Goal: Find specific page/section: Find specific page/section

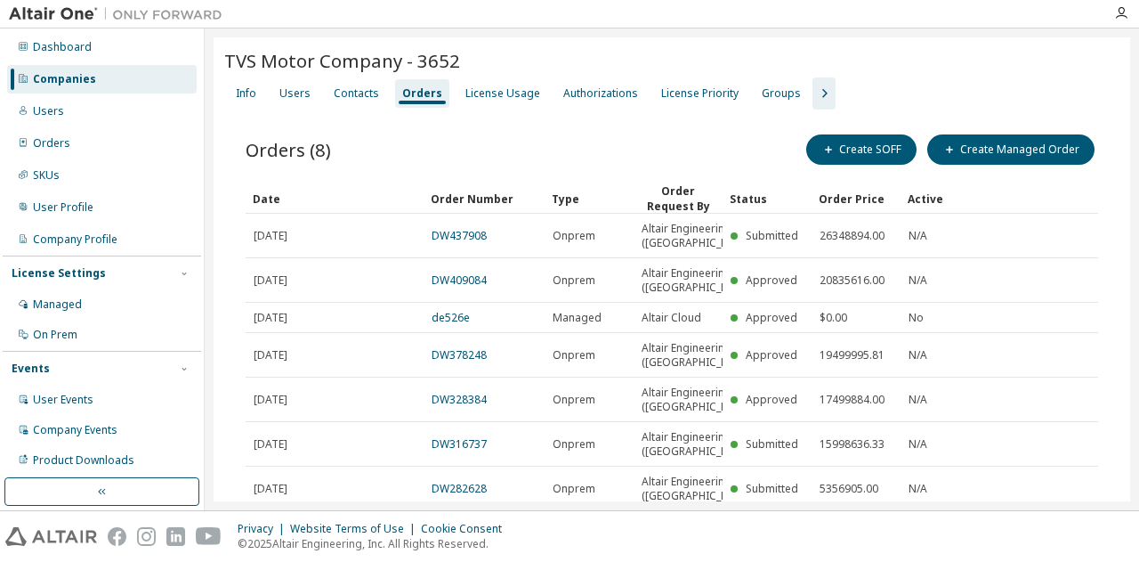
click at [72, 108] on div "Users" at bounding box center [102, 111] width 190 height 28
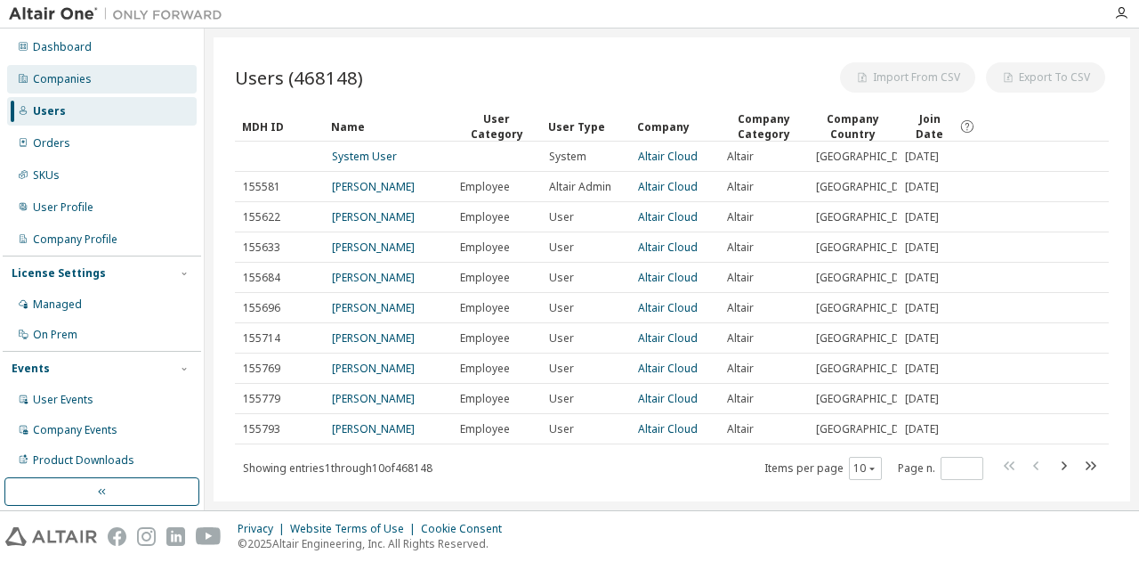
click at [73, 90] on div "Companies" at bounding box center [102, 79] width 190 height 28
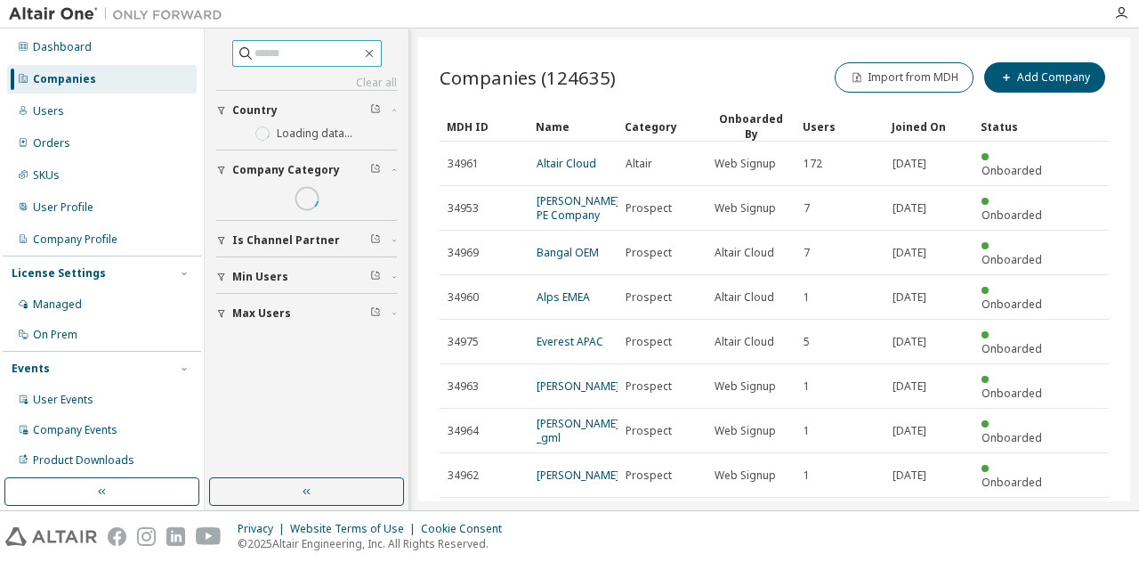
click at [270, 55] on input "text" at bounding box center [308, 54] width 107 height 18
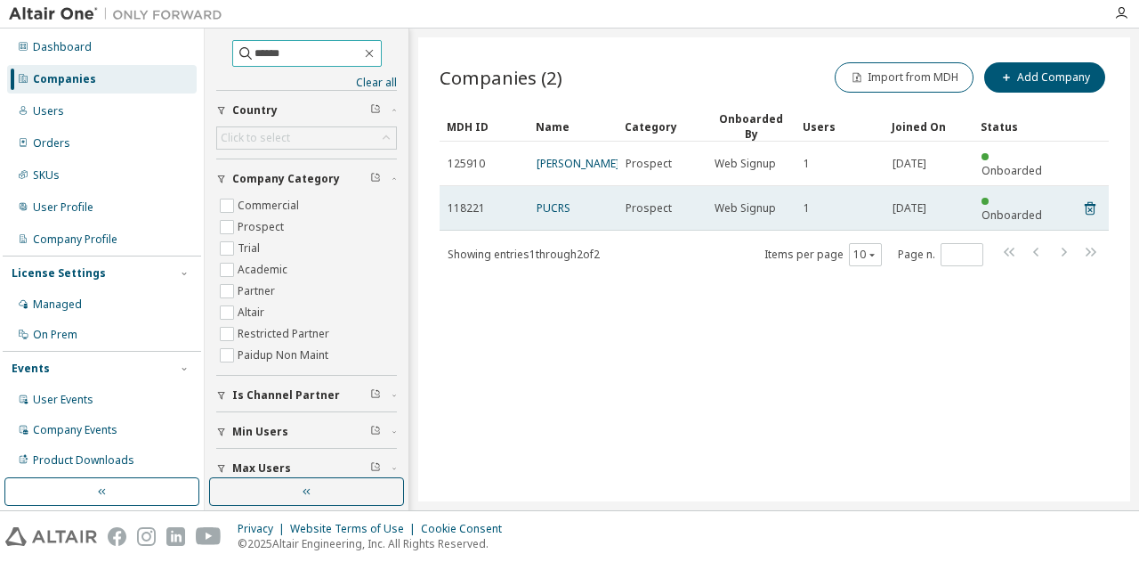
type input "******"
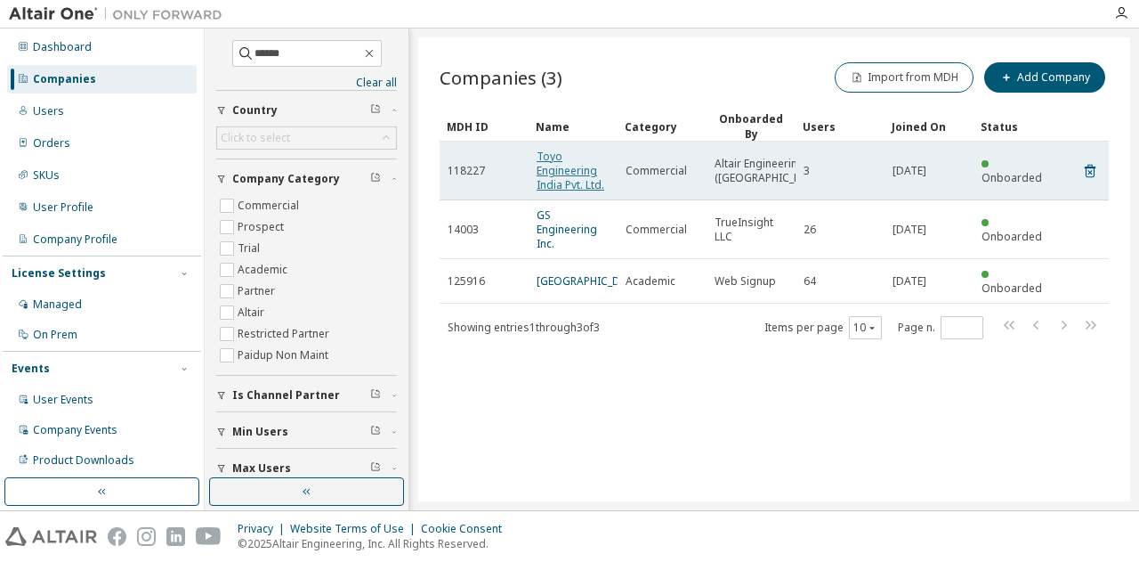
click at [562, 175] on link "Toyo Engineering India Pvt. Ltd." at bounding box center [571, 171] width 68 height 44
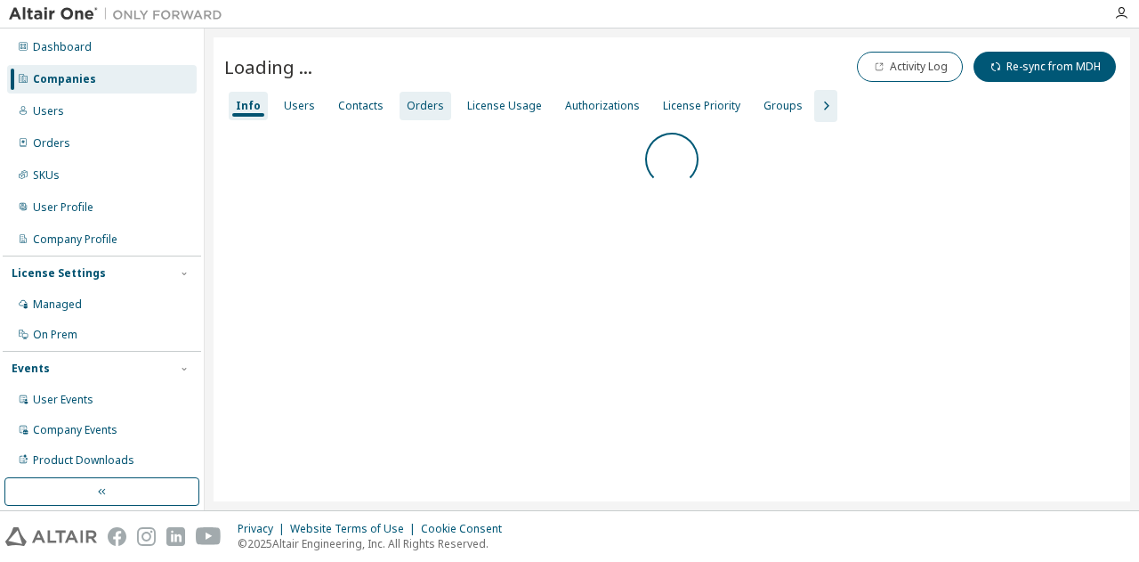
click at [424, 106] on div "Orders" at bounding box center [425, 106] width 37 height 14
